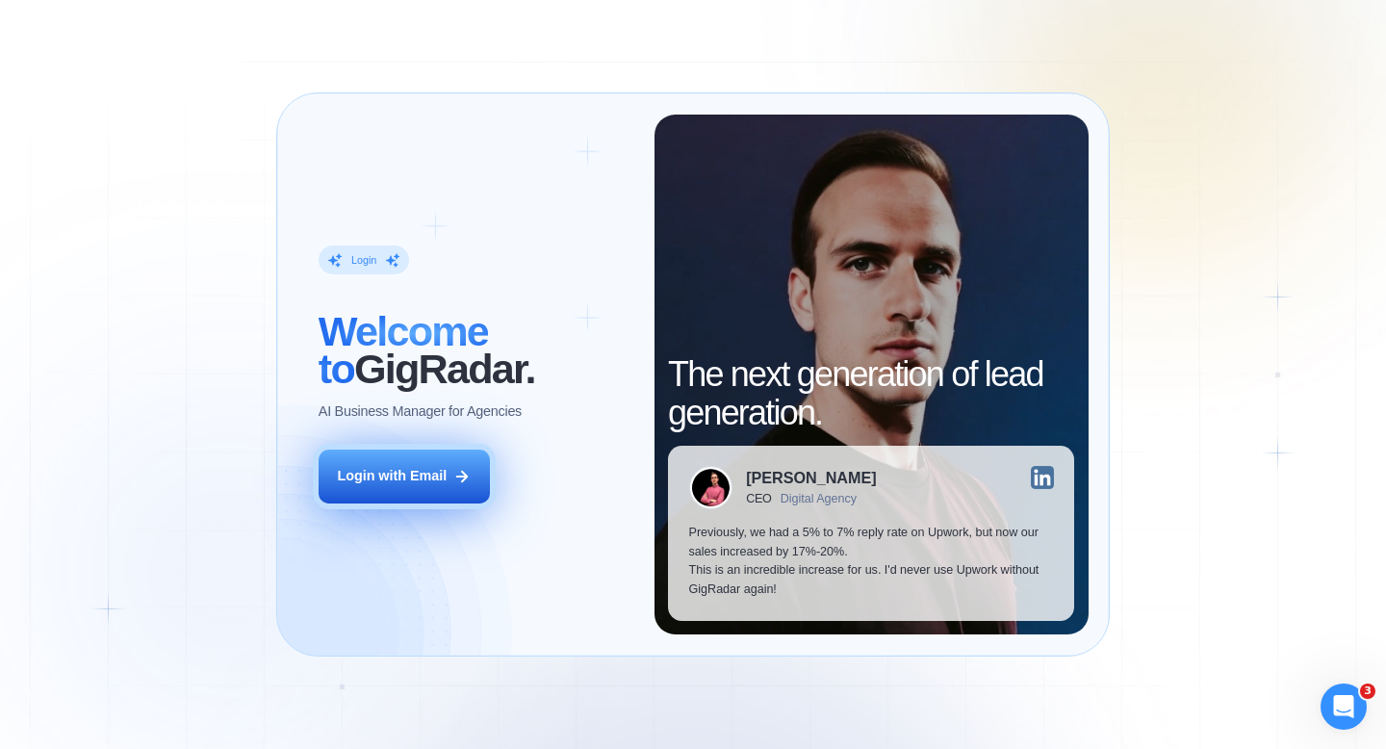
click at [372, 473] on div "Login with Email" at bounding box center [392, 476] width 110 height 19
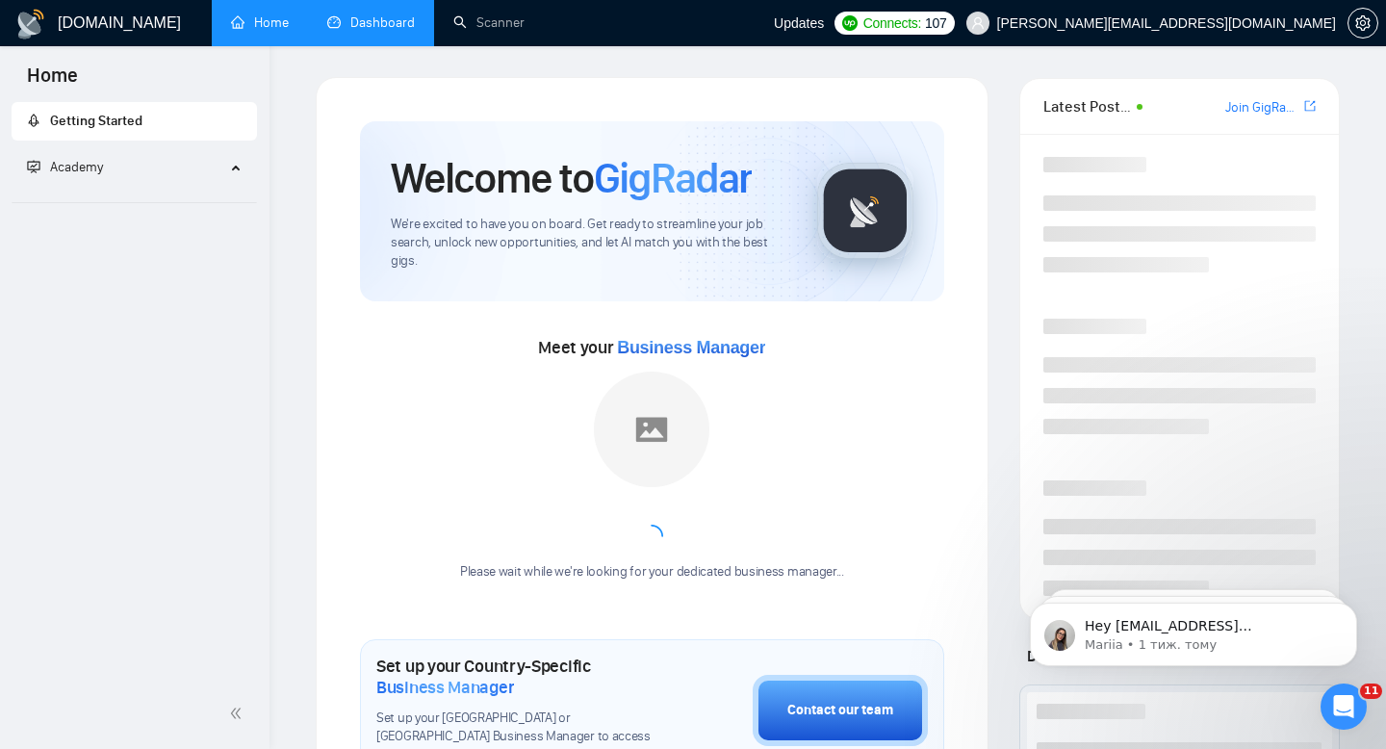
click at [415, 29] on link "Dashboard" at bounding box center [371, 22] width 88 height 16
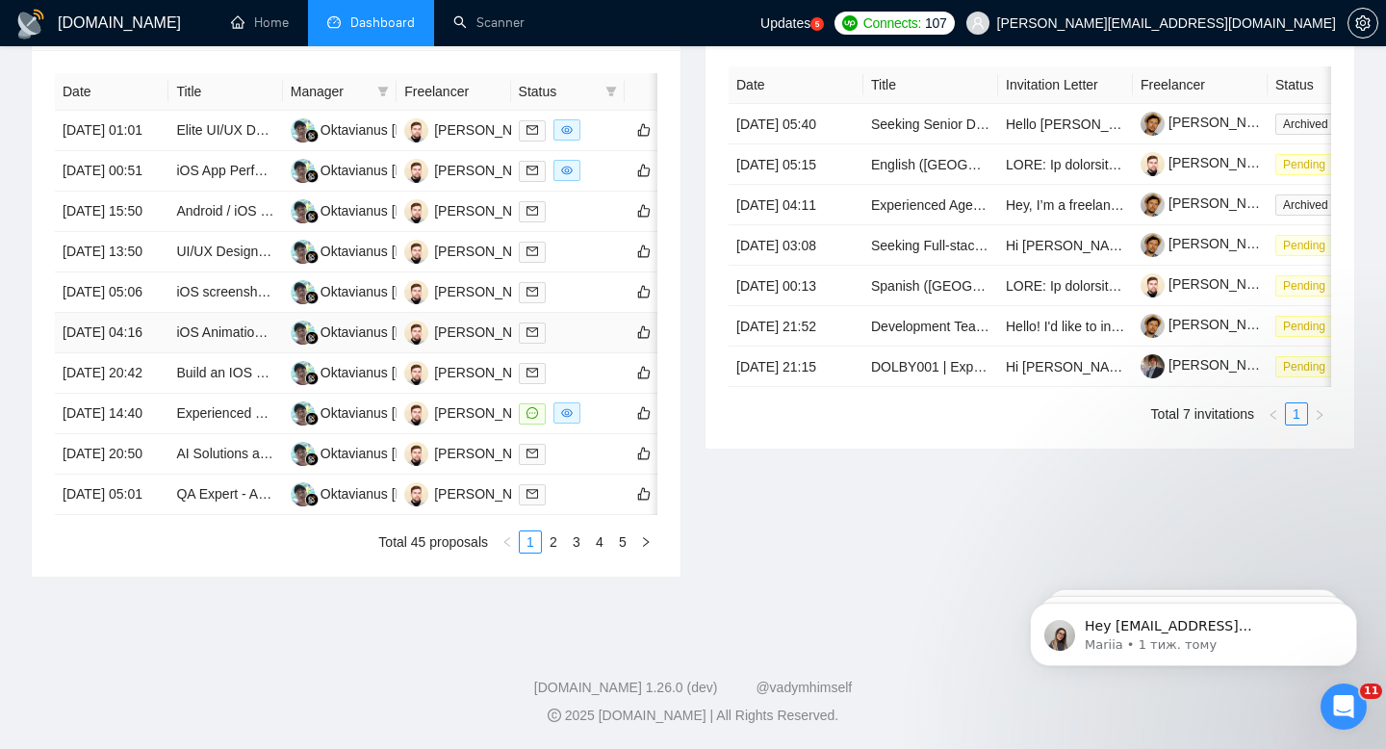
scroll to position [902, 0]
click at [555, 540] on link "2" at bounding box center [553, 541] width 21 height 21
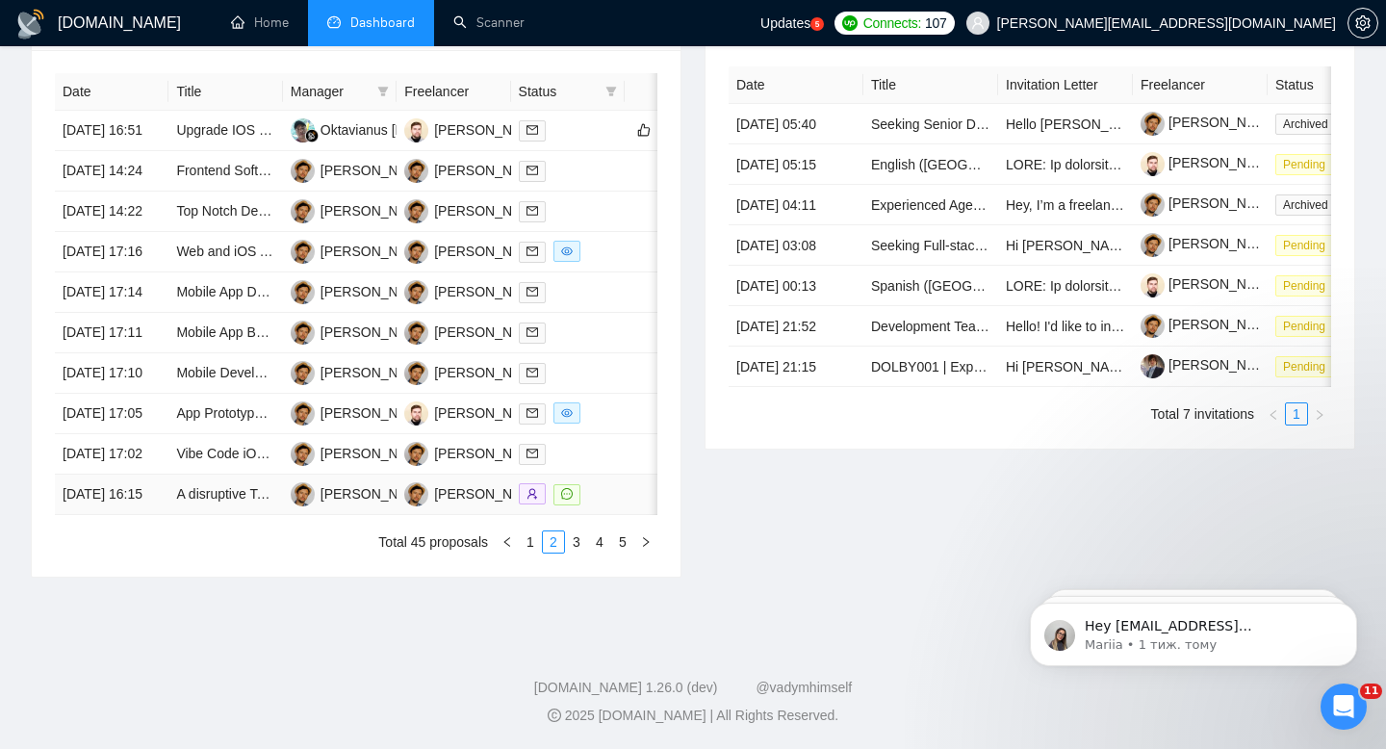
scroll to position [775, 0]
click at [579, 553] on link "3" at bounding box center [576, 541] width 21 height 21
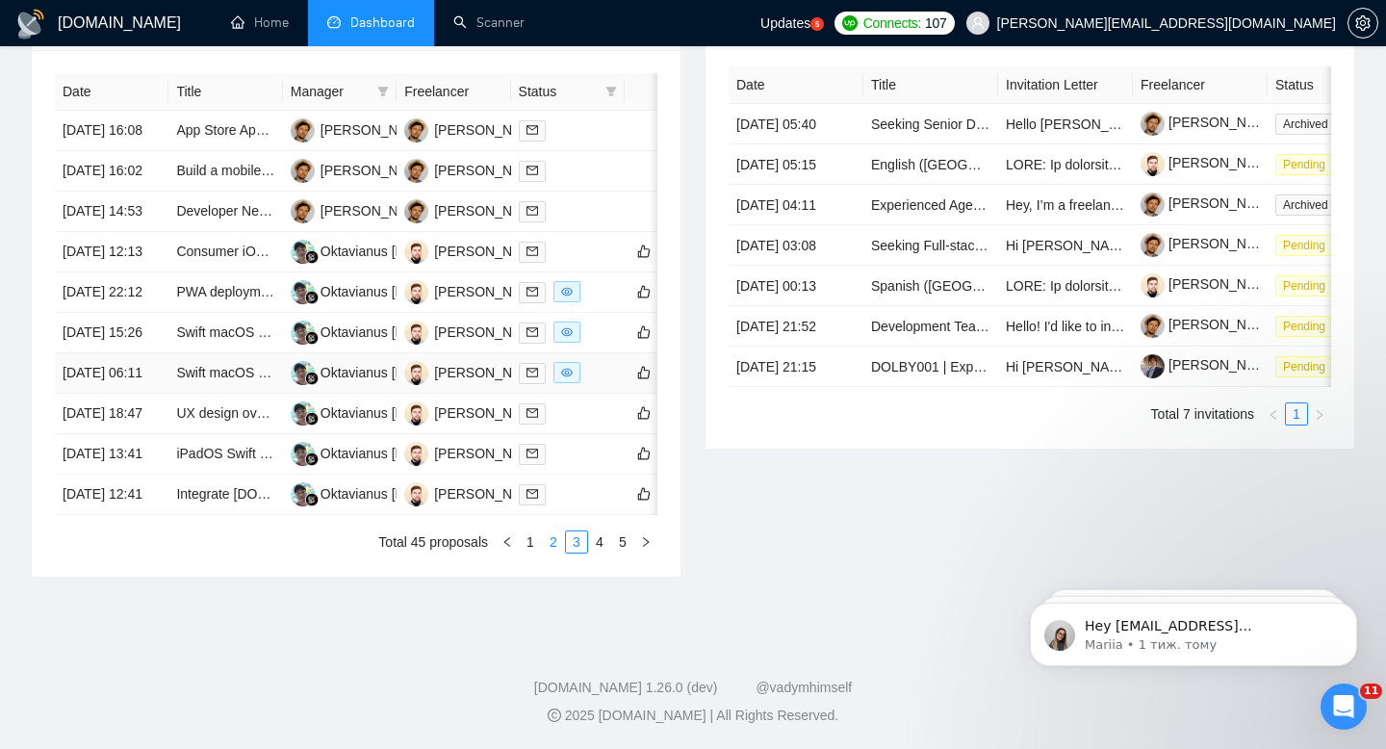
scroll to position [811, 0]
click at [549, 553] on link "2" at bounding box center [553, 541] width 21 height 21
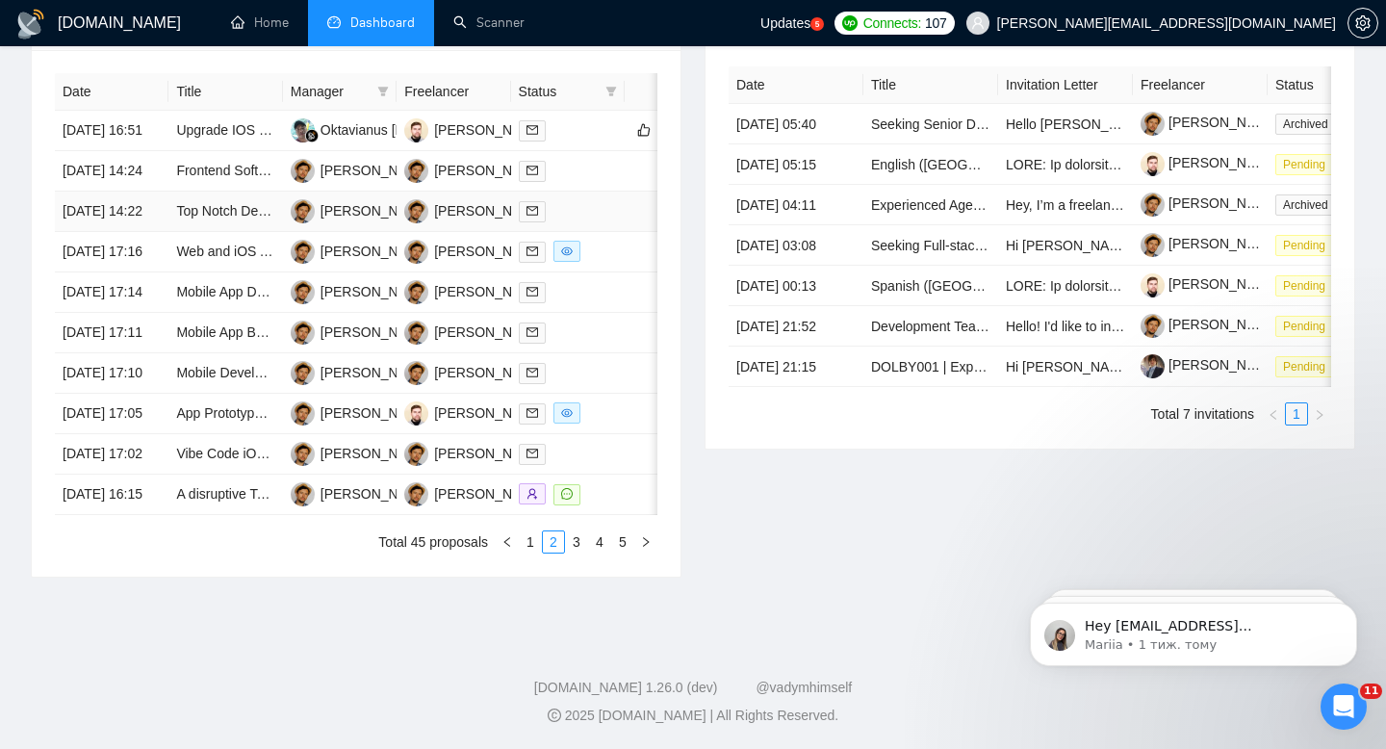
scroll to position [906, 0]
click at [532, 550] on link "1" at bounding box center [530, 541] width 21 height 21
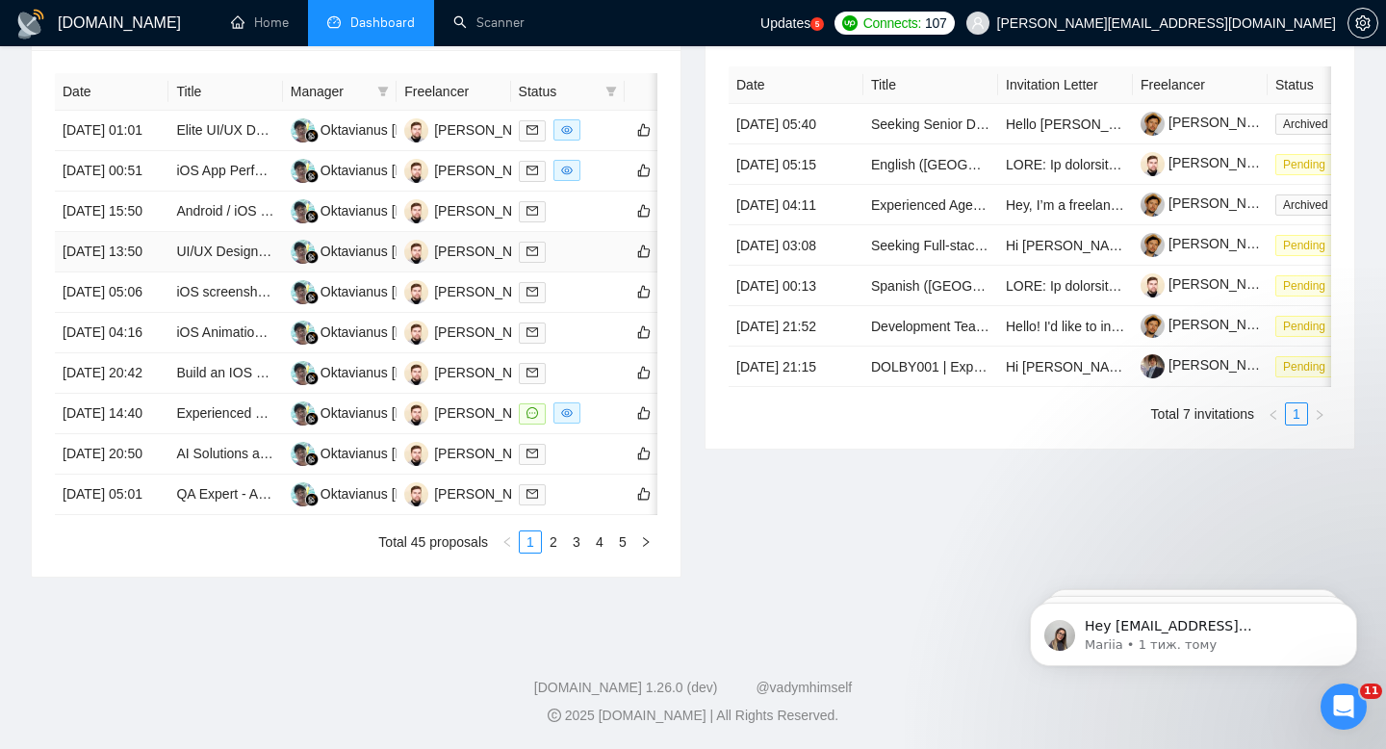
scroll to position [716, 0]
